Goal: Task Accomplishment & Management: Use online tool/utility

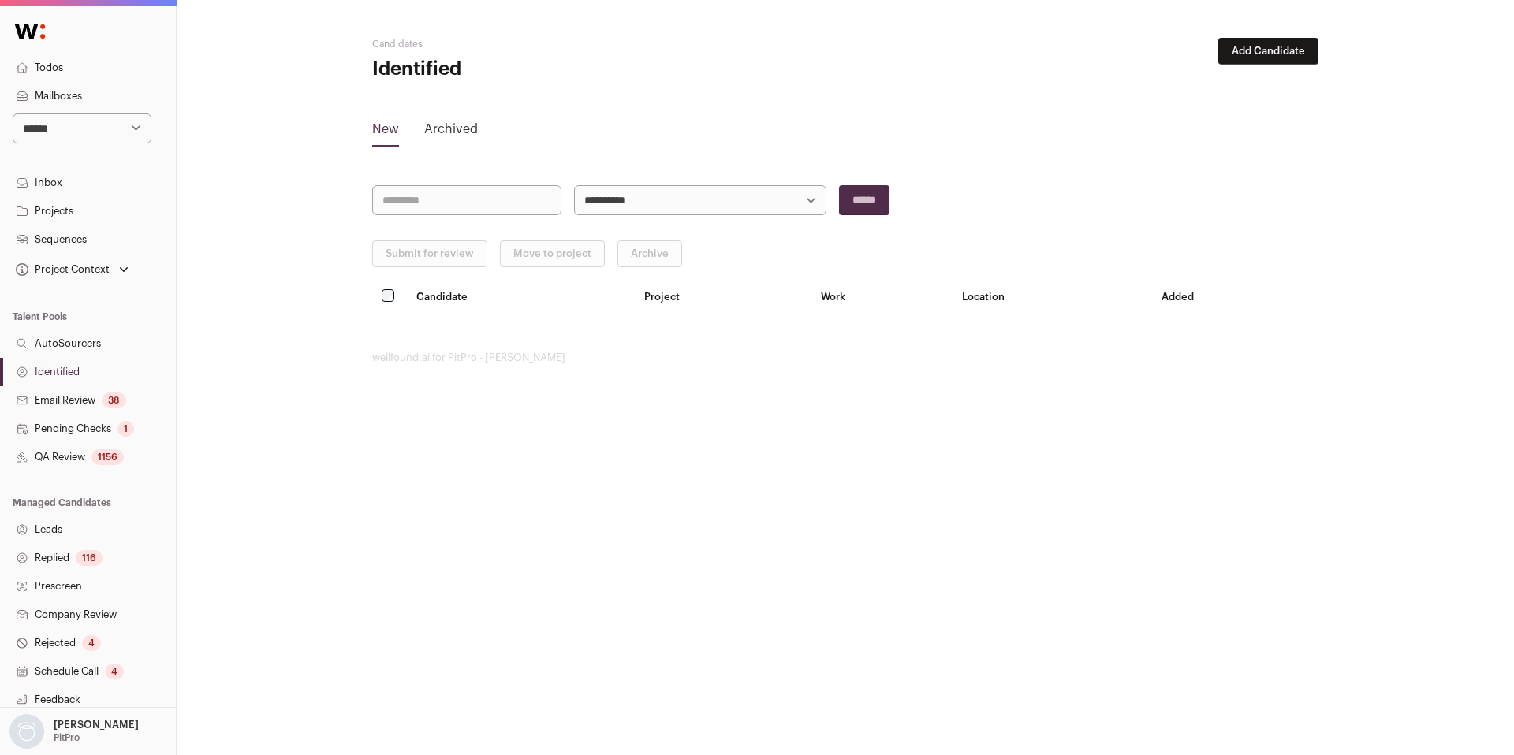
select select "*****"
click at [13, 114] on select "**********" at bounding box center [82, 129] width 139 height 30
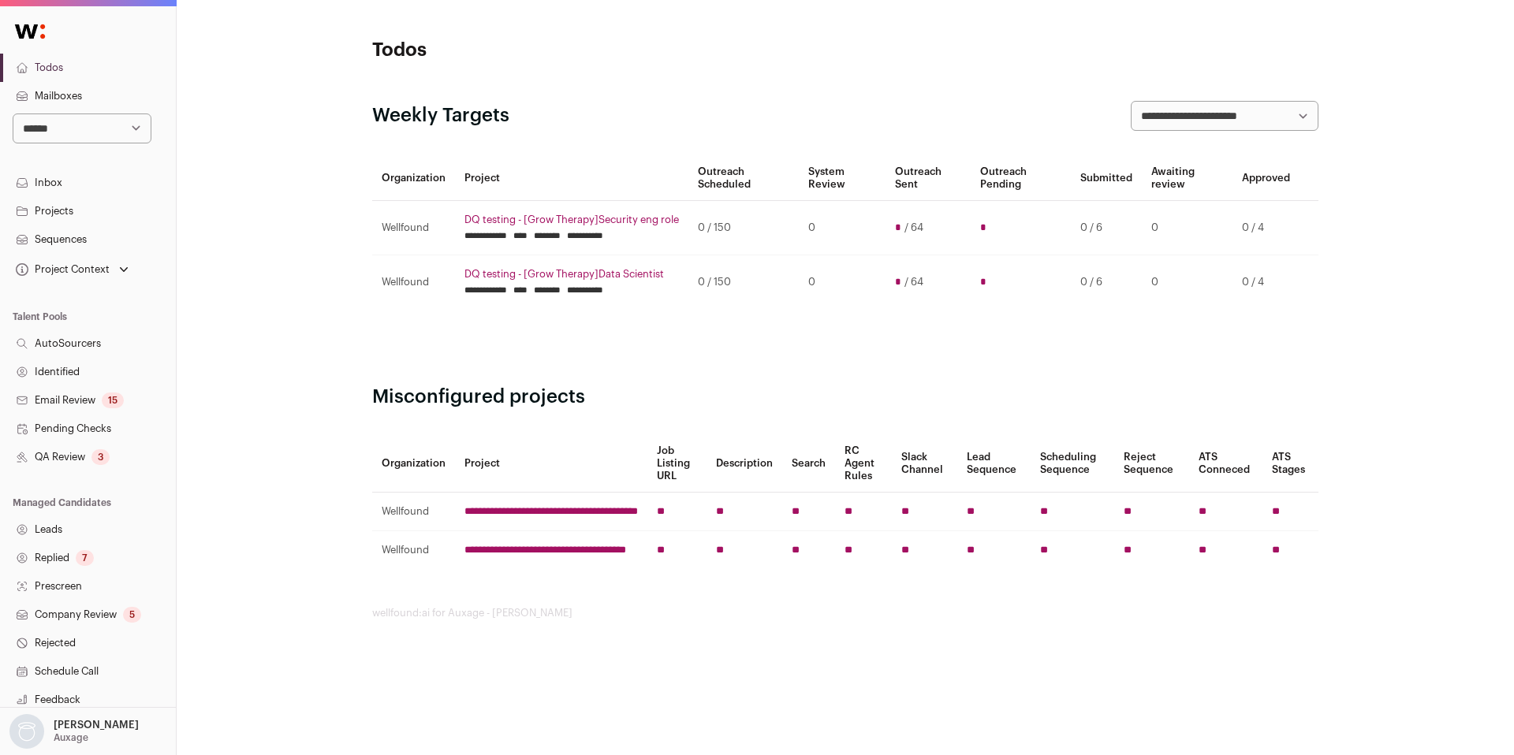
click at [76, 372] on link "Identified" at bounding box center [88, 372] width 176 height 28
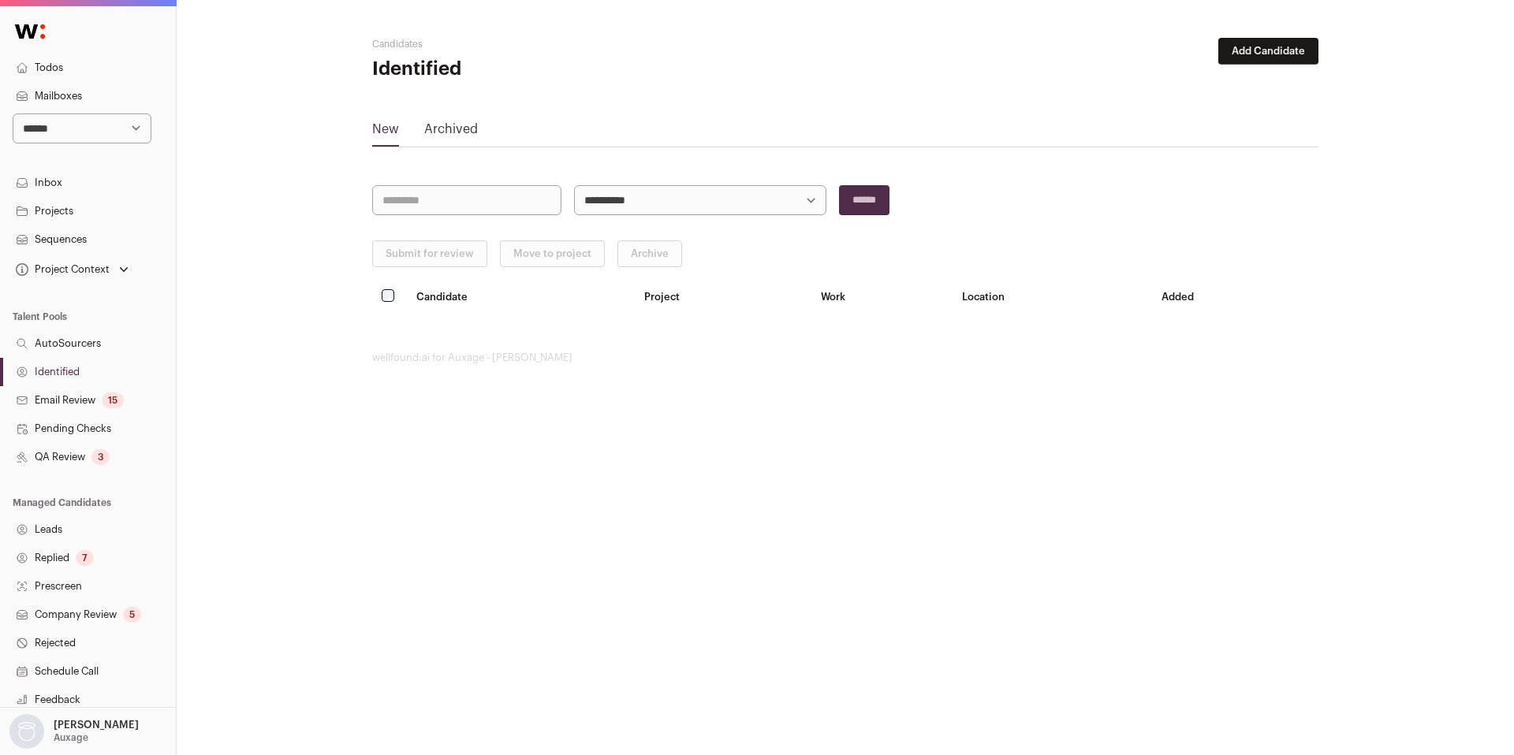
click at [73, 452] on link "QA Review 3" at bounding box center [88, 457] width 176 height 28
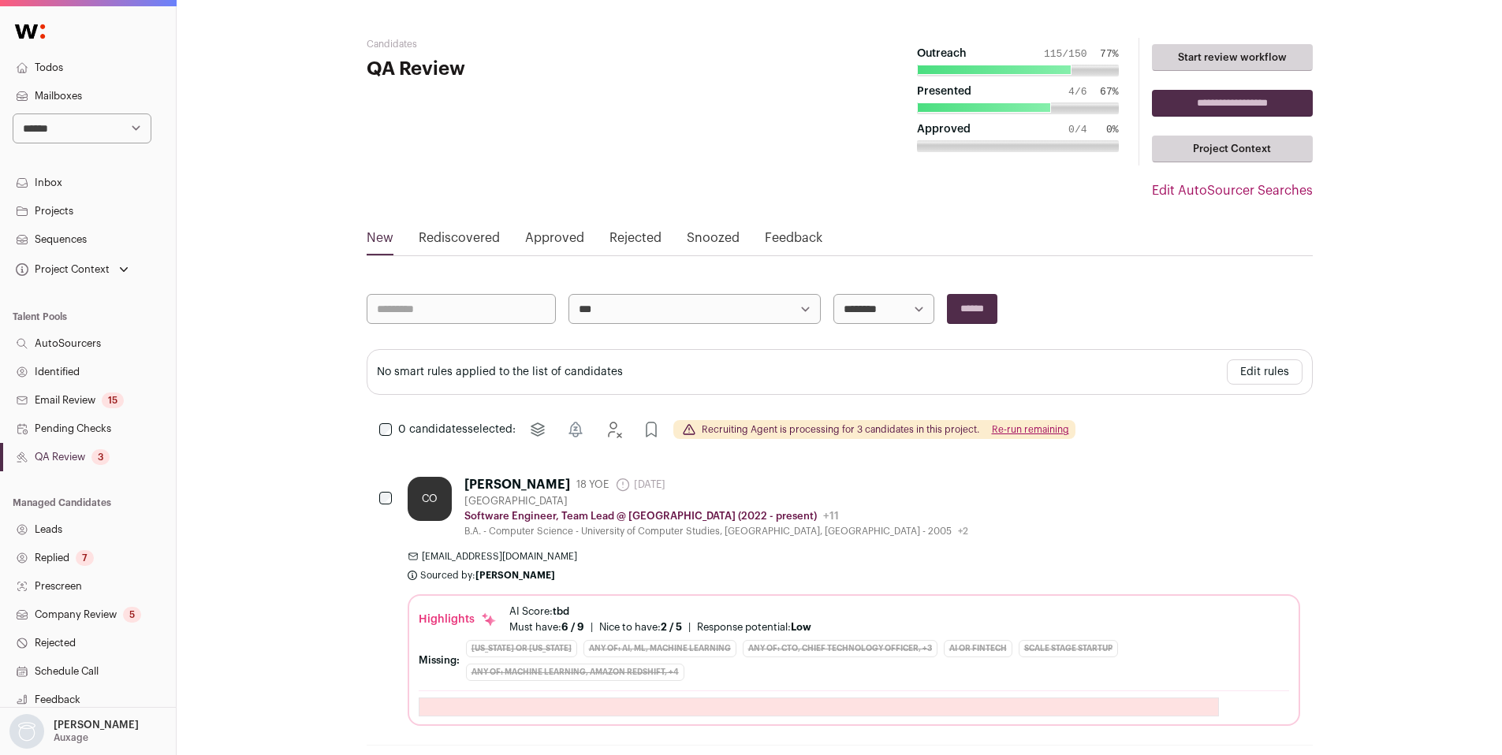
click at [64, 375] on link "Identified" at bounding box center [88, 372] width 176 height 28
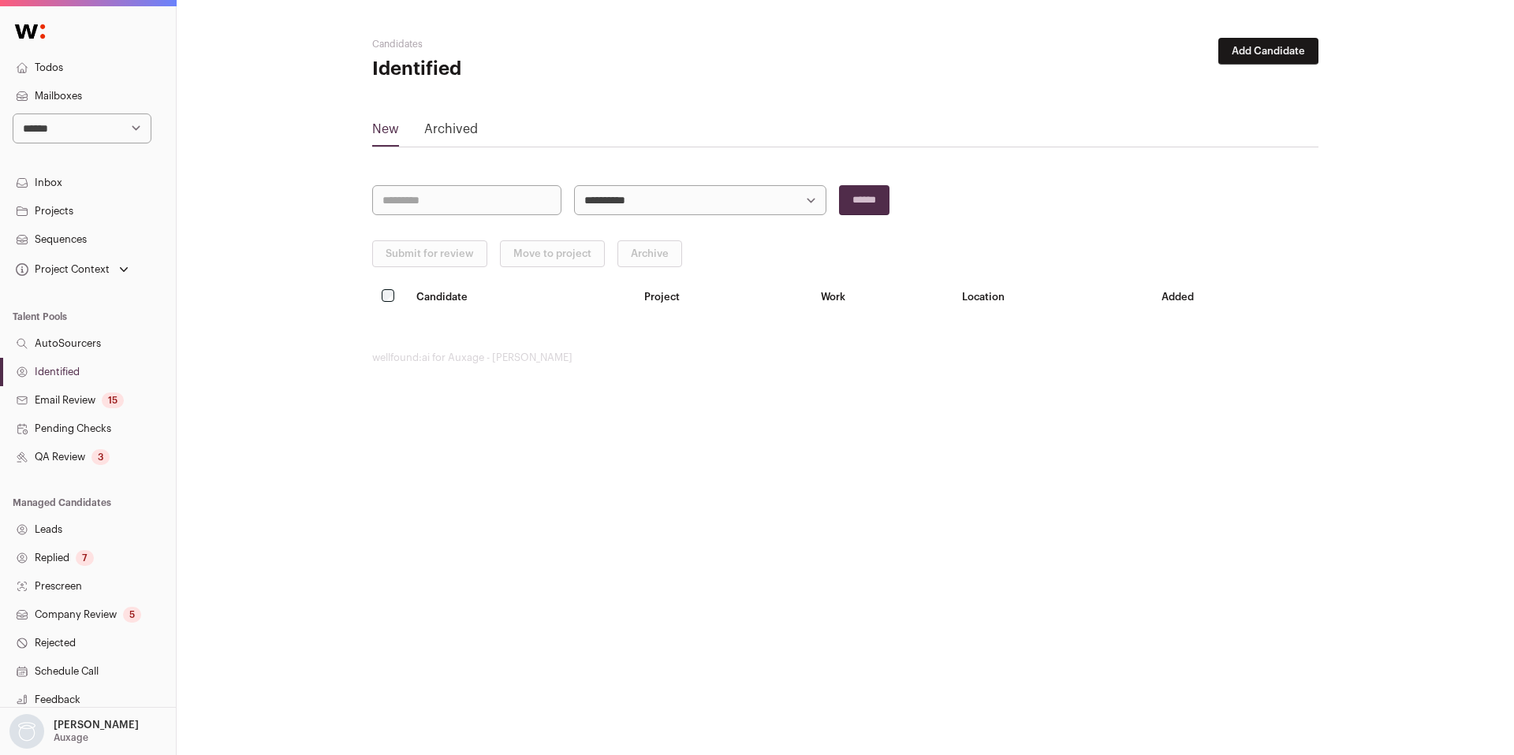
click at [64, 375] on link "Identified" at bounding box center [88, 372] width 176 height 28
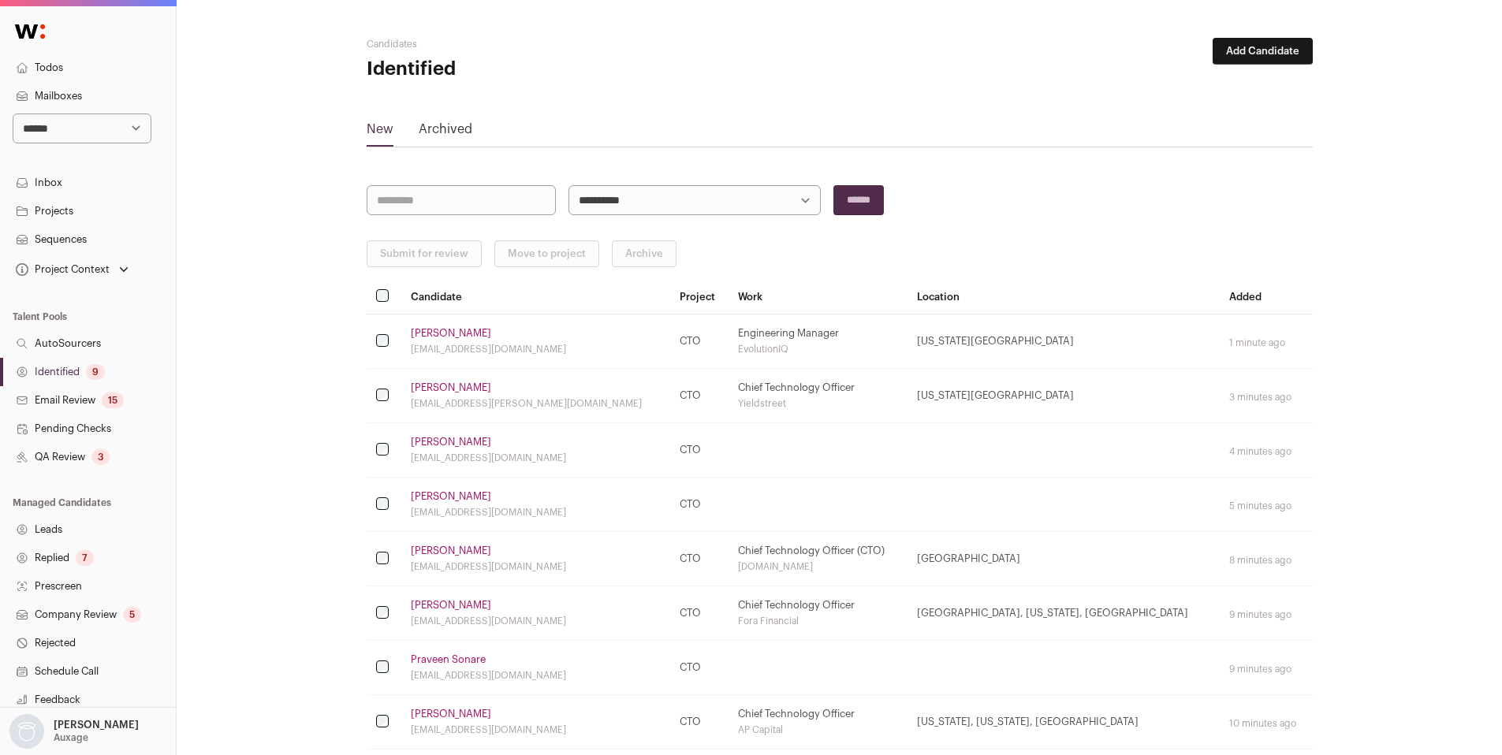
click at [466, 335] on link "[PERSON_NAME]" at bounding box center [451, 333] width 80 height 13
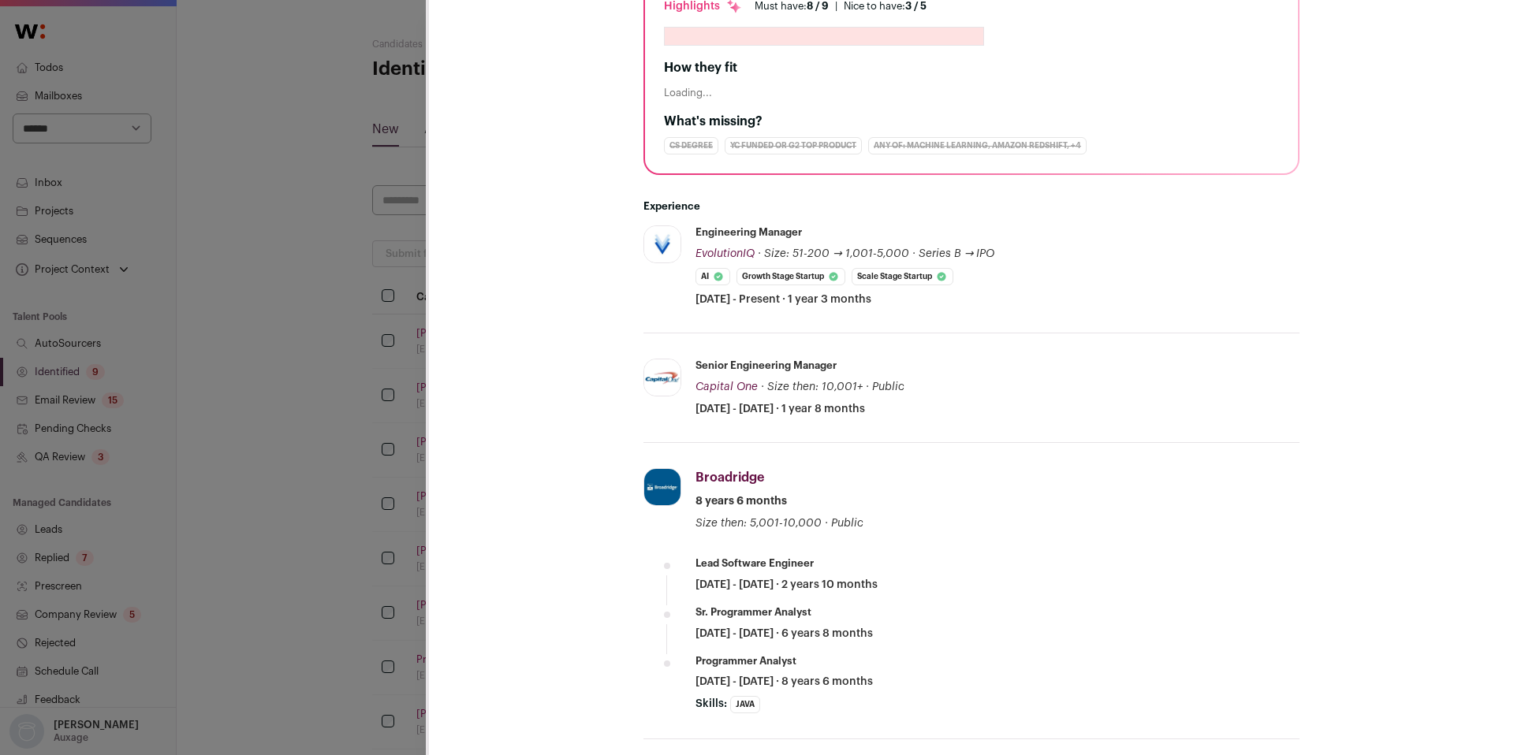
scroll to position [383, 0]
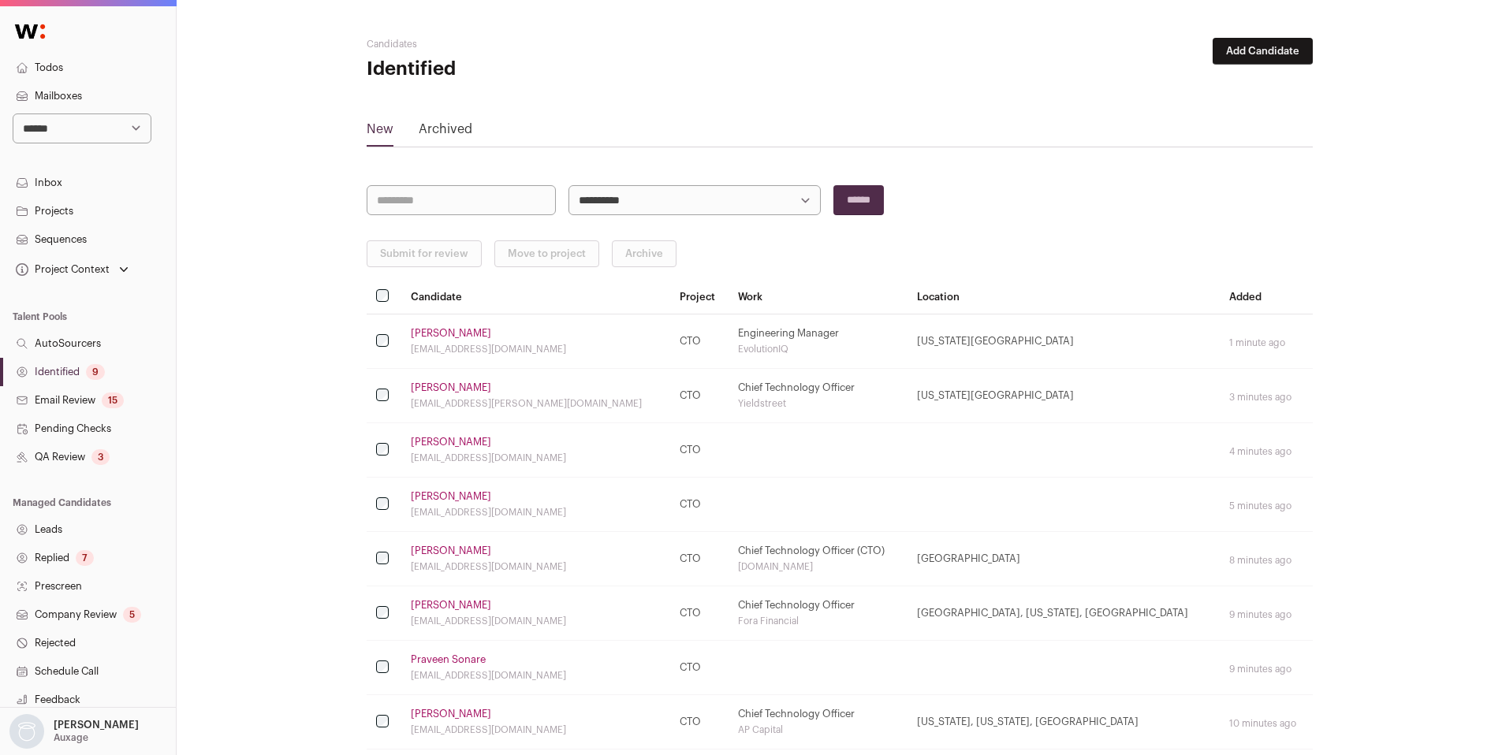
click at [453, 391] on link "[PERSON_NAME]" at bounding box center [451, 388] width 80 height 13
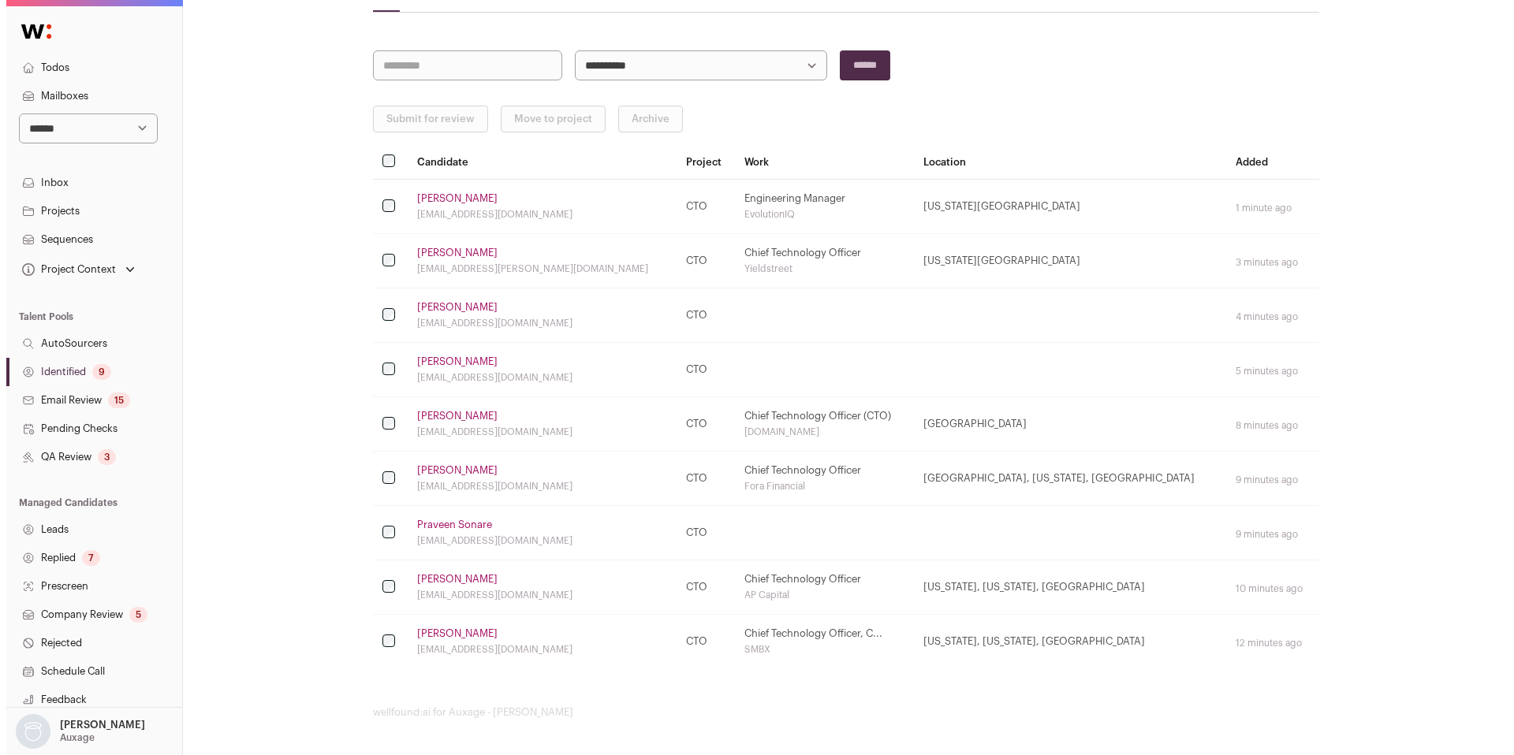
scroll to position [136, 0]
click at [442, 361] on link "[PERSON_NAME]" at bounding box center [451, 360] width 80 height 13
click at [427, 633] on link "[PERSON_NAME]" at bounding box center [451, 632] width 80 height 13
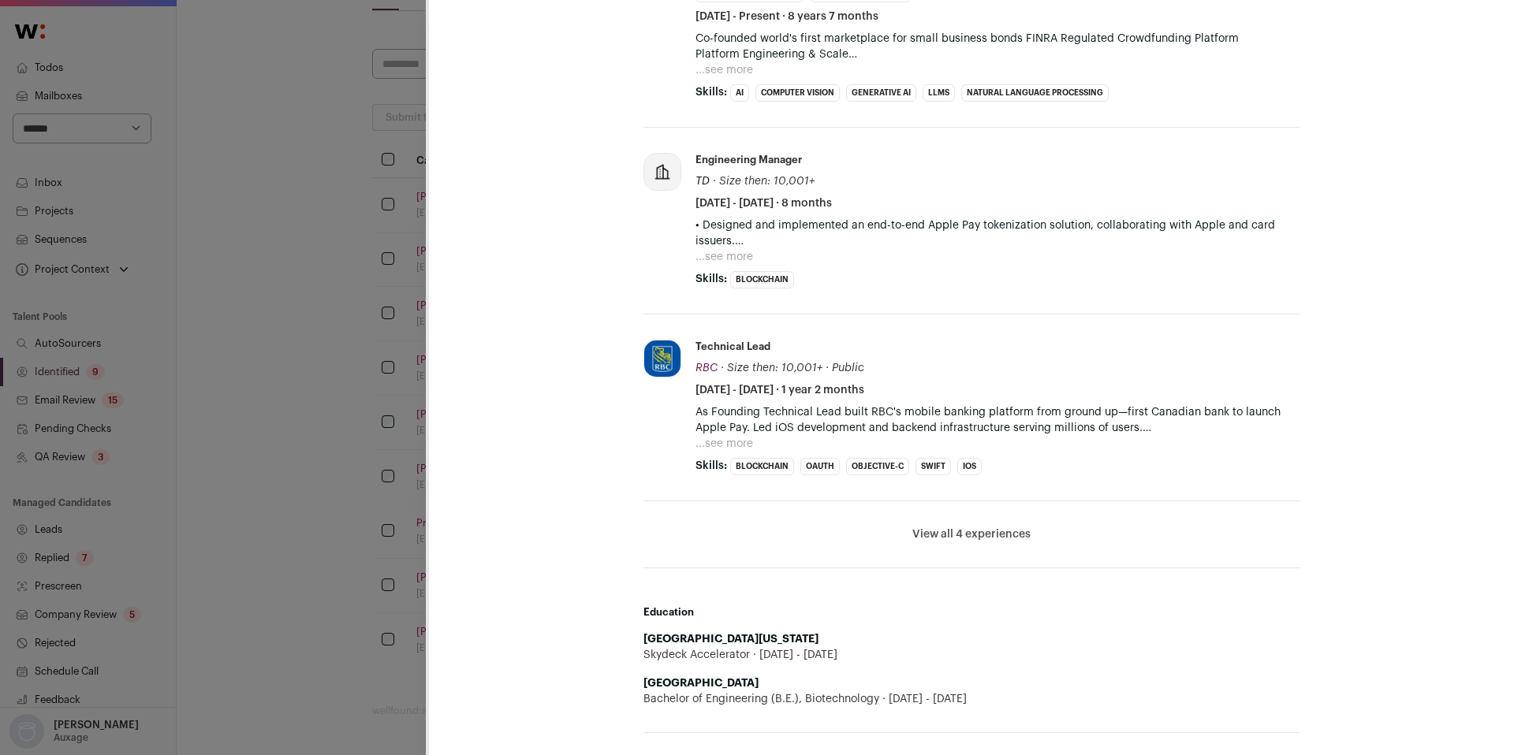
scroll to position [0, 0]
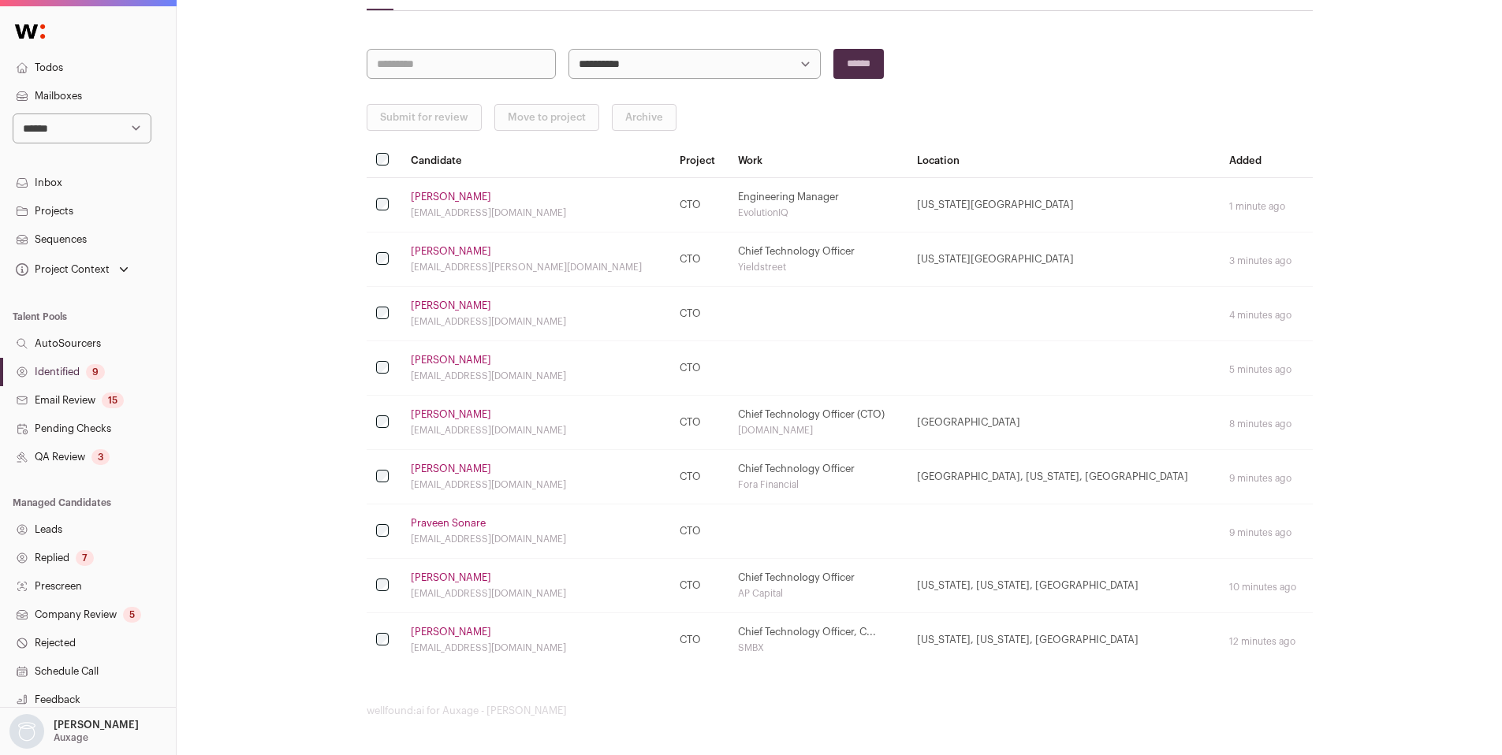
click at [437, 579] on link "[PERSON_NAME]" at bounding box center [451, 578] width 80 height 13
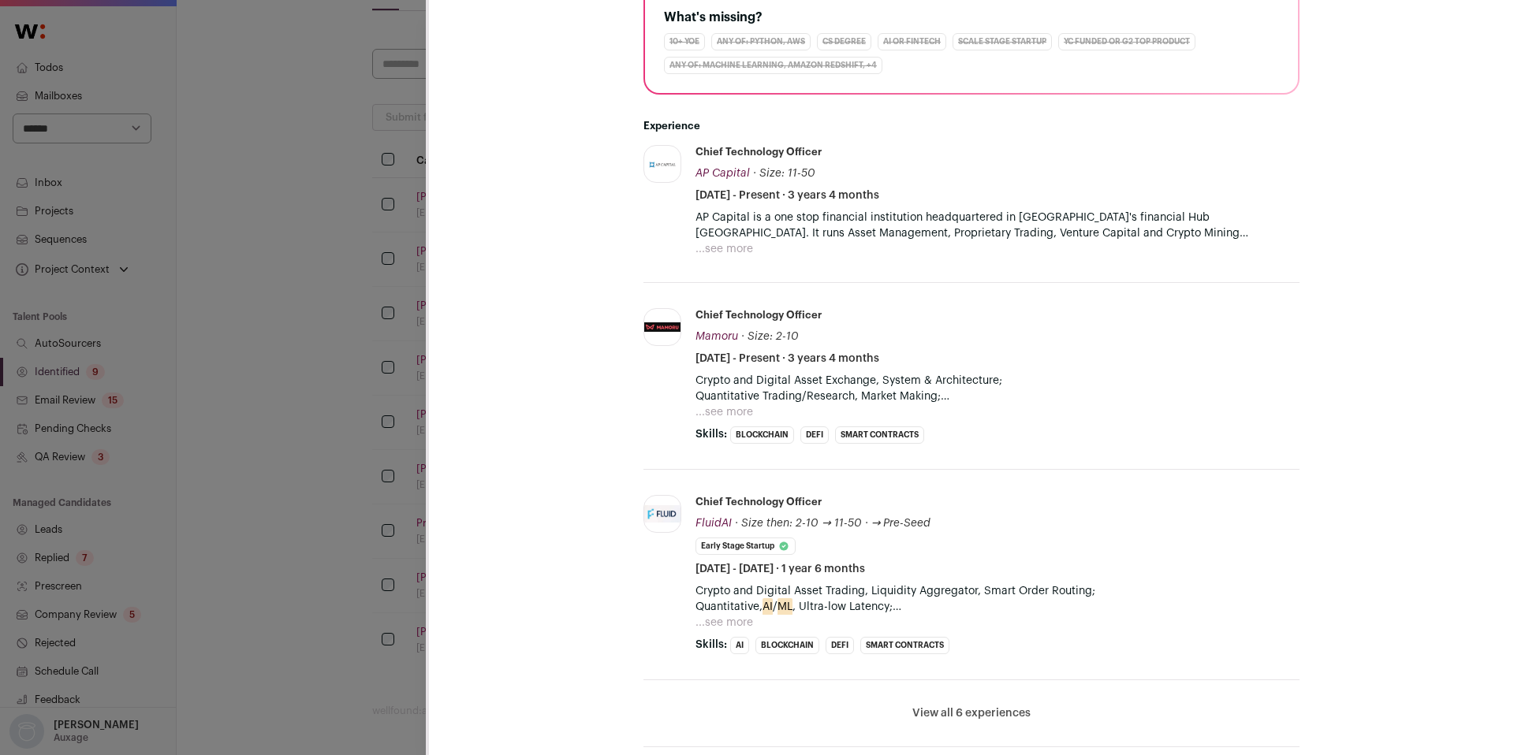
scroll to position [490, 0]
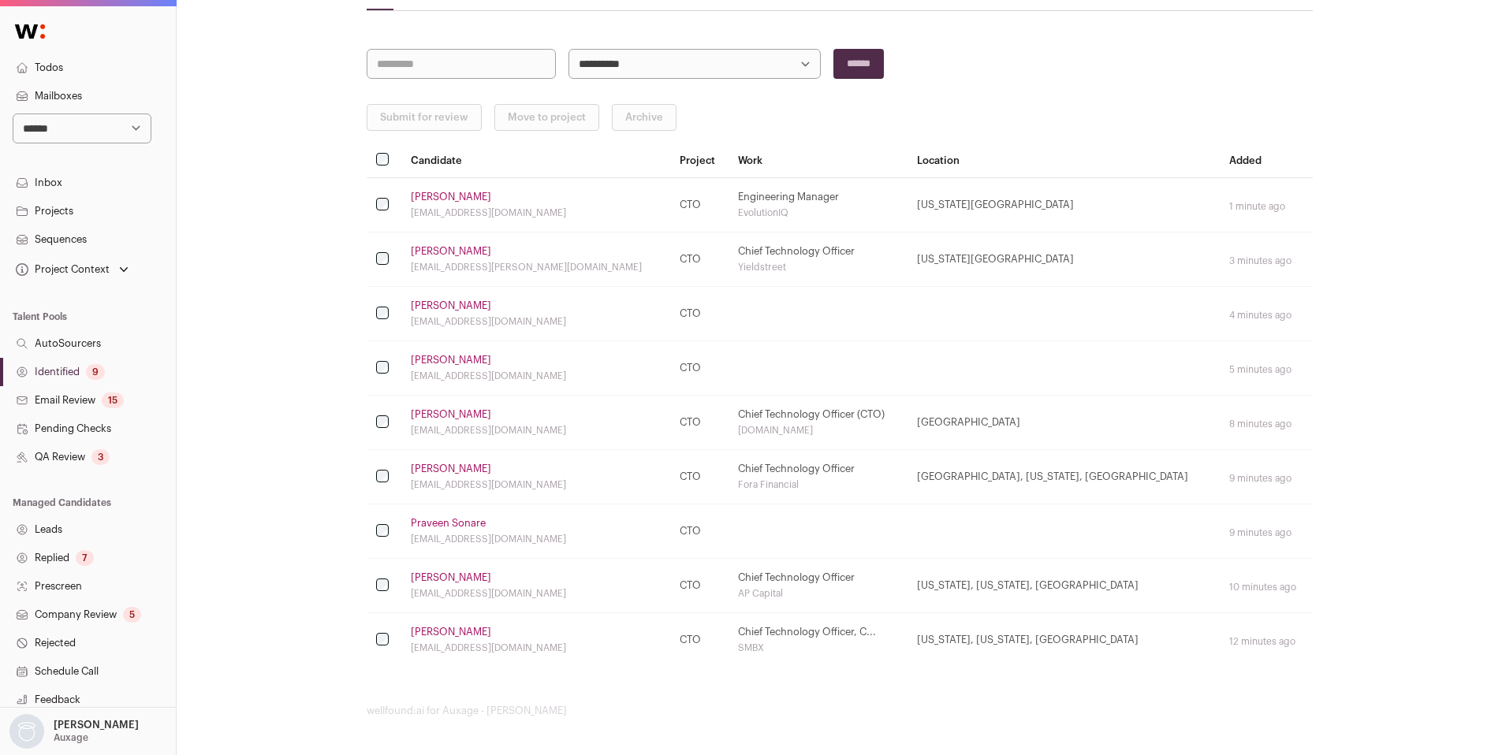
click at [430, 475] on link "[PERSON_NAME]" at bounding box center [451, 469] width 80 height 13
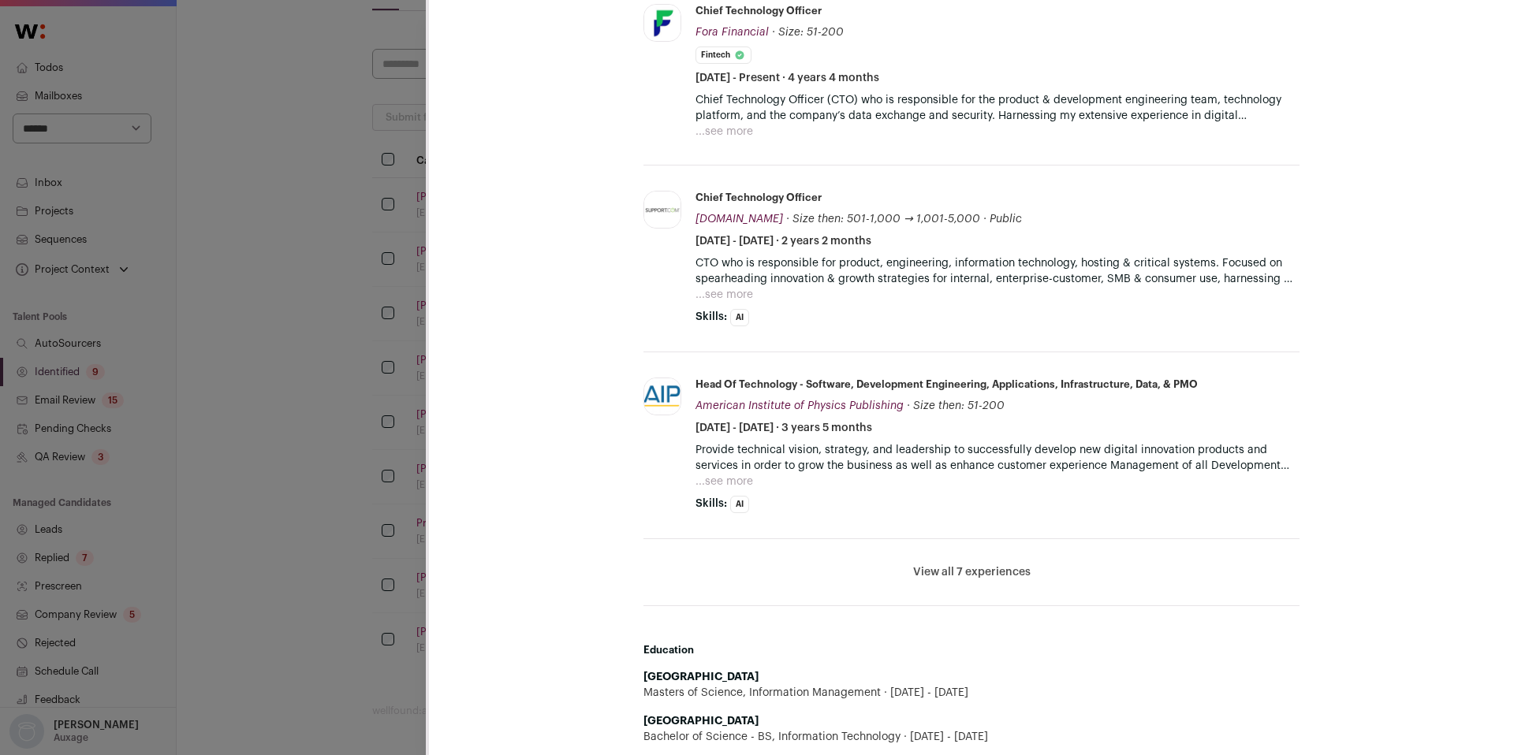
click at [999, 569] on button "View all 7 experiences" at bounding box center [971, 573] width 117 height 16
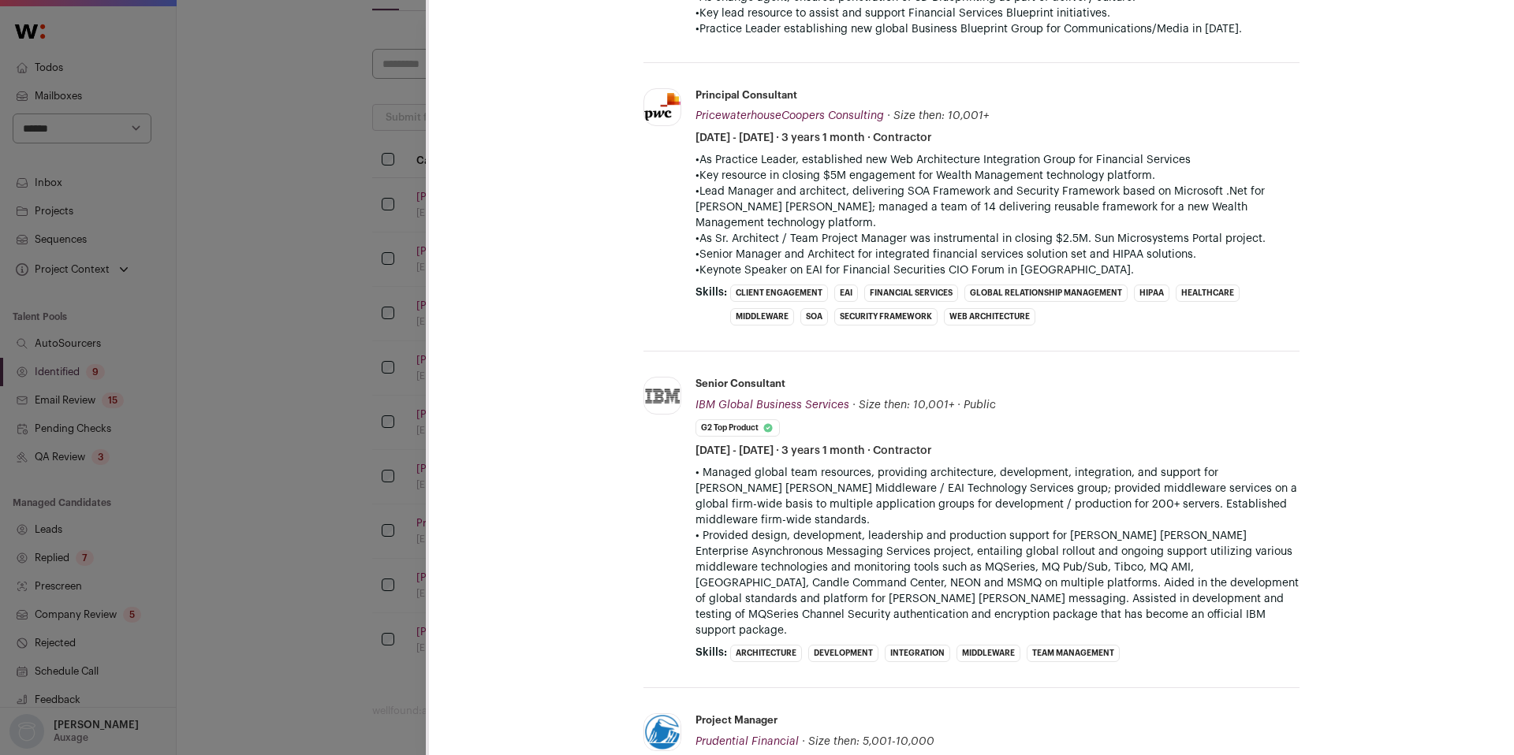
scroll to position [1555, 0]
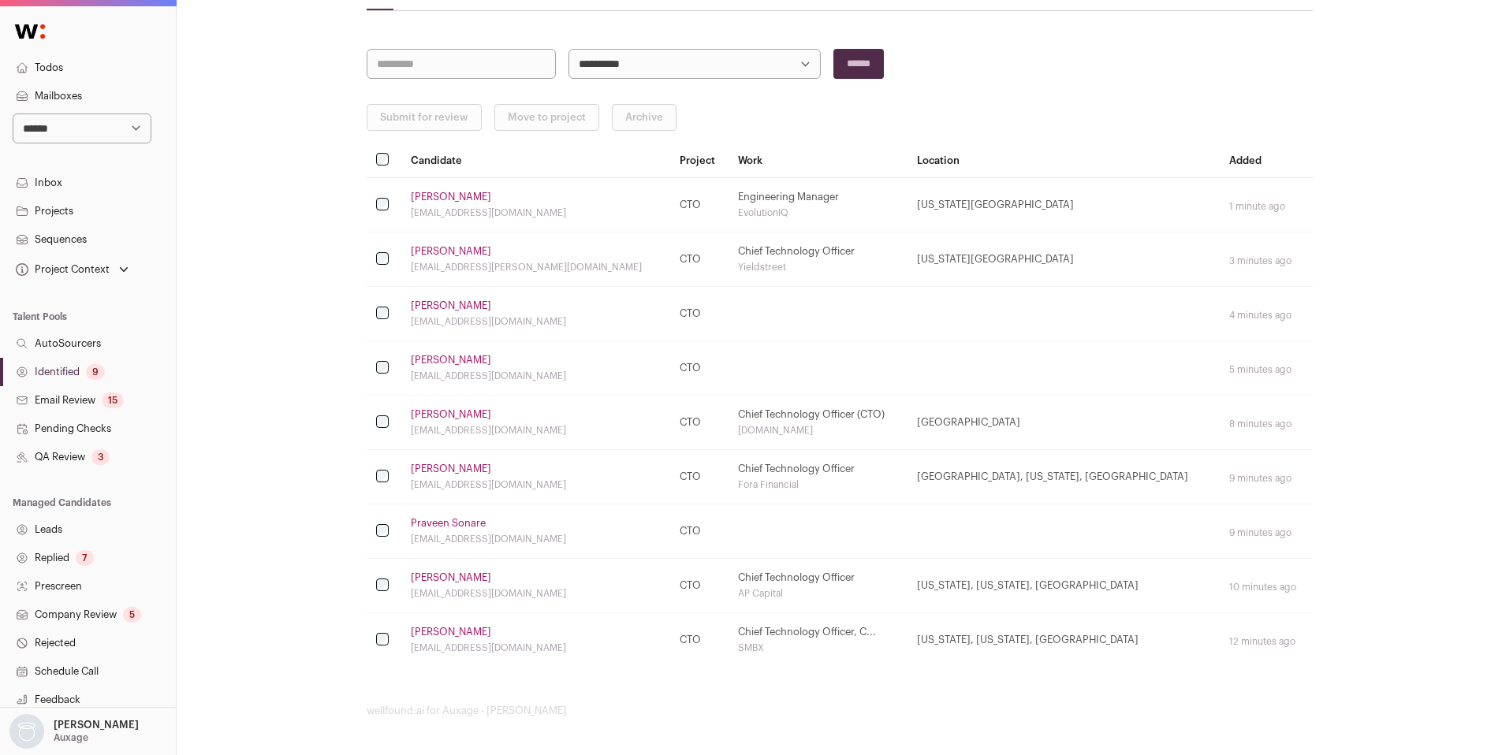
click at [460, 356] on link "[PERSON_NAME]" at bounding box center [451, 360] width 80 height 13
click at [423, 628] on link "[PERSON_NAME]" at bounding box center [451, 632] width 80 height 13
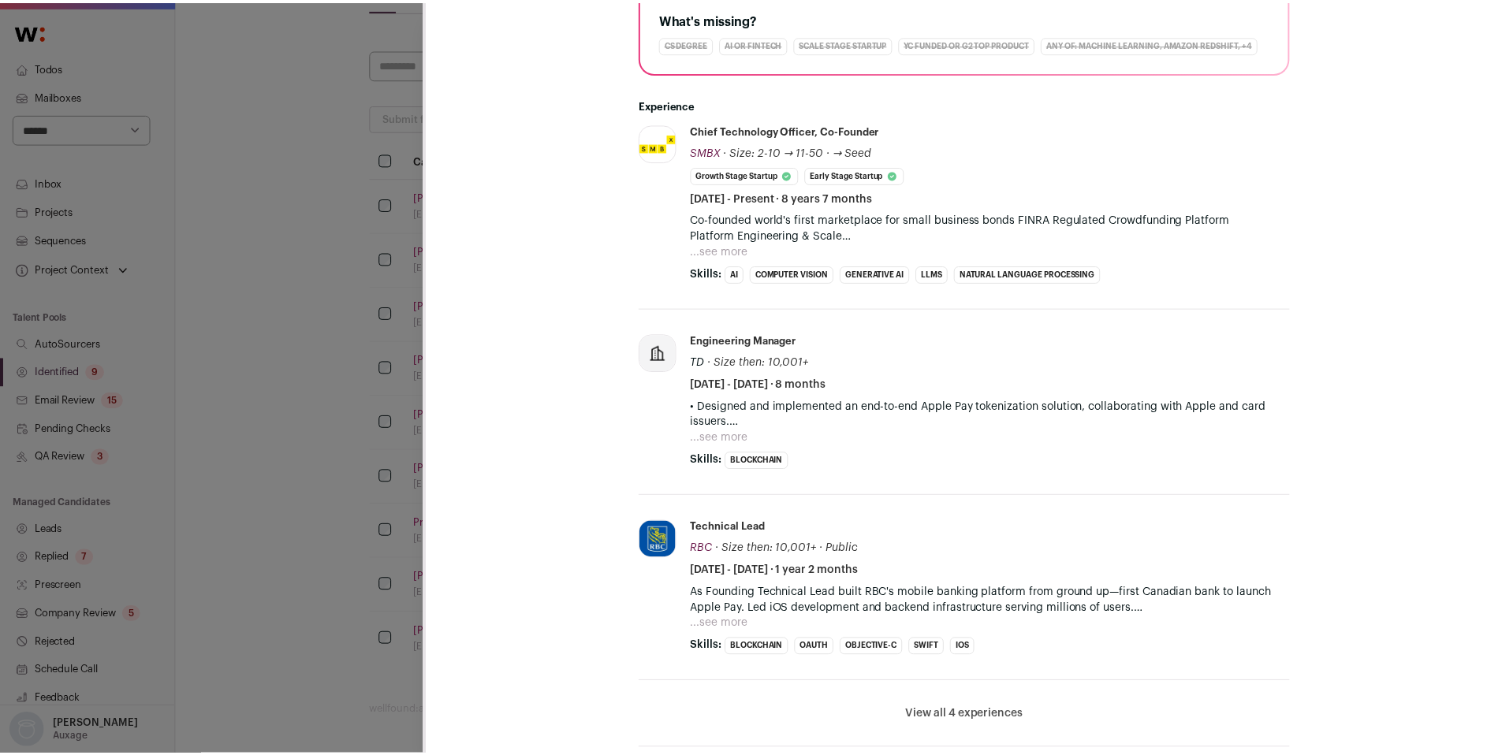
scroll to position [540, 0]
